Goal: Task Accomplishment & Management: Manage account settings

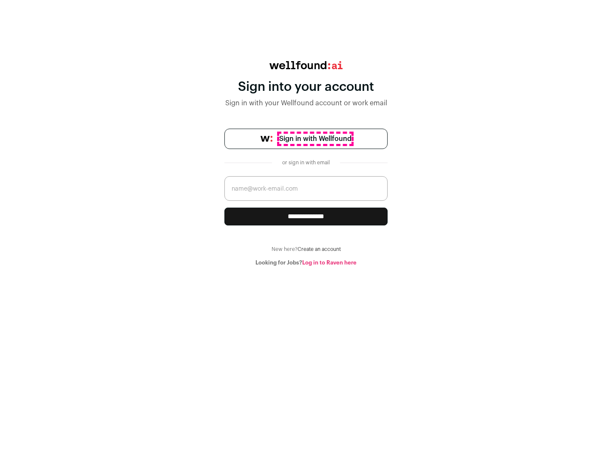
click at [315, 139] on span "Sign in with Wellfound" at bounding box center [315, 139] width 72 height 10
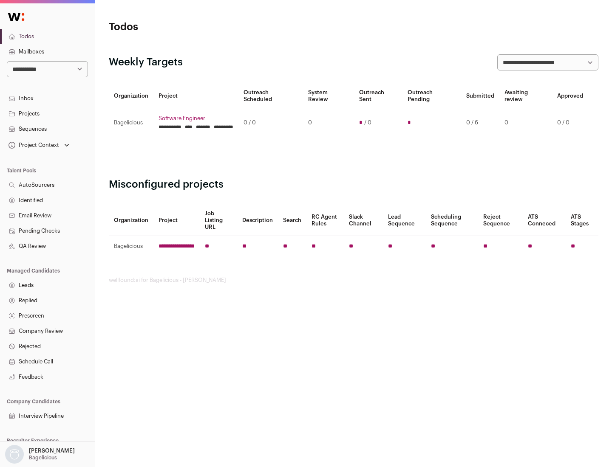
click at [47, 113] on link "Projects" at bounding box center [47, 113] width 95 height 15
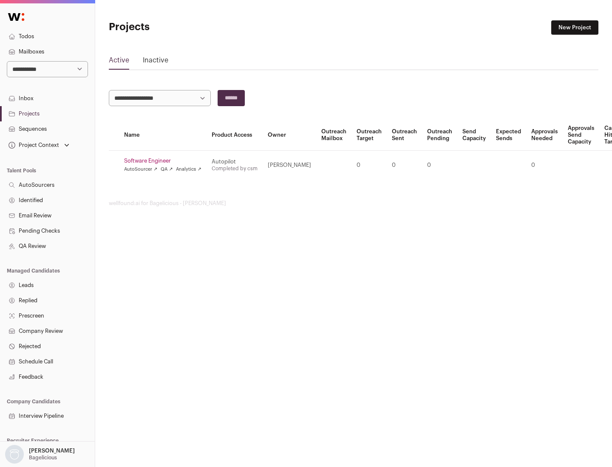
click at [165, 161] on link "Software Engineer" at bounding box center [162, 161] width 77 height 7
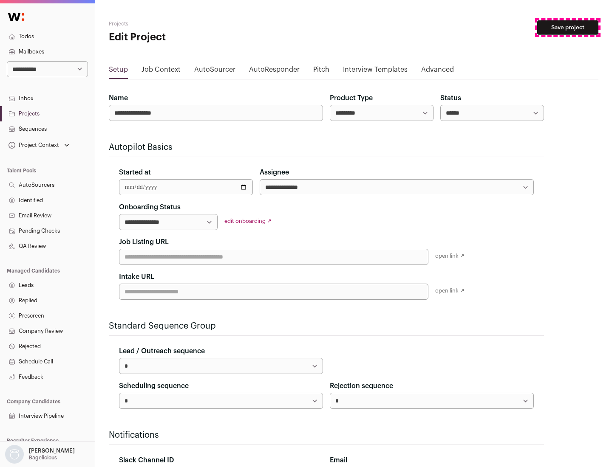
click at [568, 28] on button "Save project" at bounding box center [567, 27] width 61 height 14
